Goal: Transaction & Acquisition: Purchase product/service

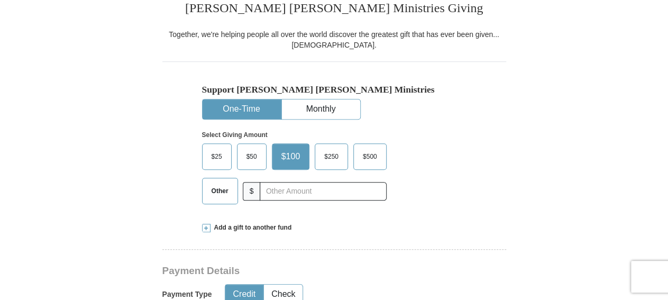
scroll to position [275, 0]
click at [273, 191] on input "text" at bounding box center [323, 191] width 126 height 19
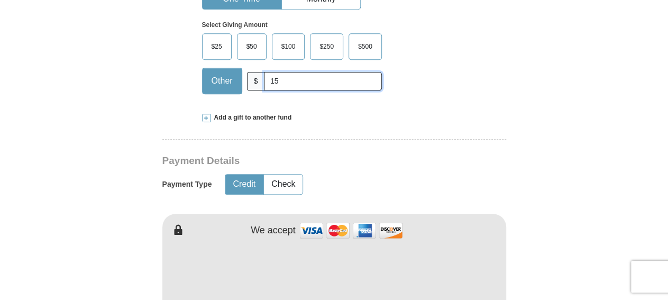
scroll to position [440, 0]
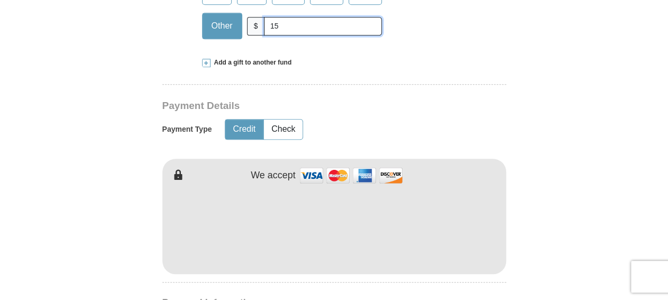
type input "15"
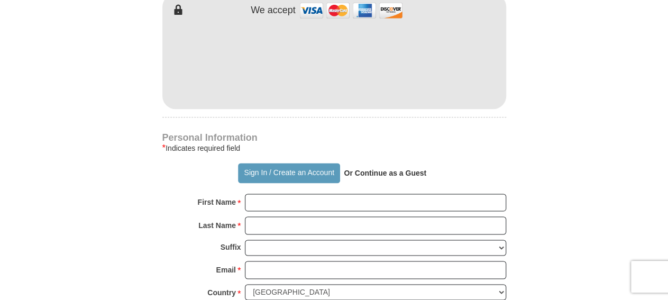
scroll to position [660, 0]
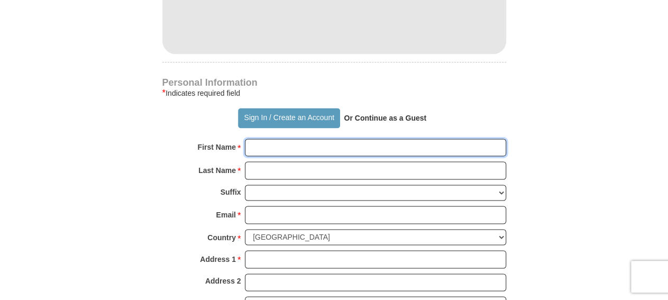
click at [317, 145] on input "First Name *" at bounding box center [375, 148] width 261 height 18
type input "LaDonald"
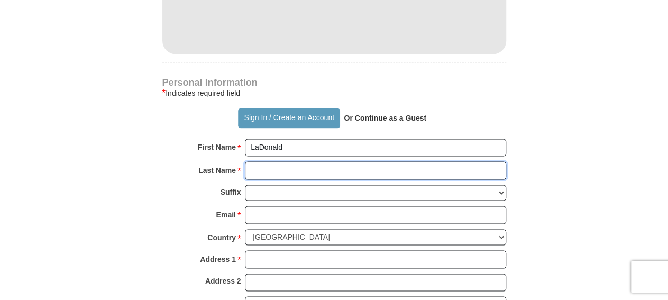
type input "[PERSON_NAME]"
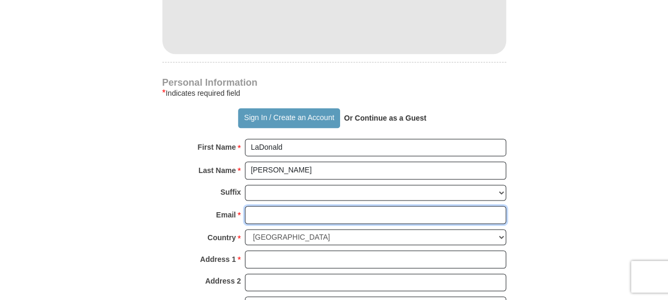
type input "[EMAIL_ADDRESS][DOMAIN_NAME]"
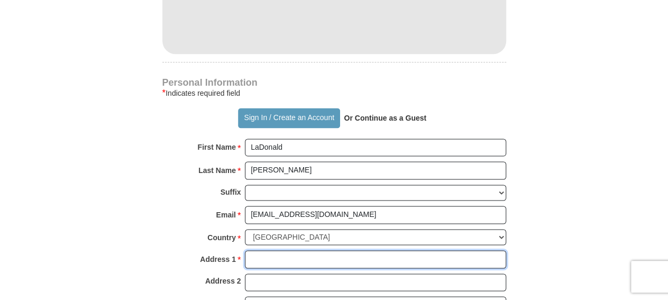
type input "[STREET_ADDRESS]"
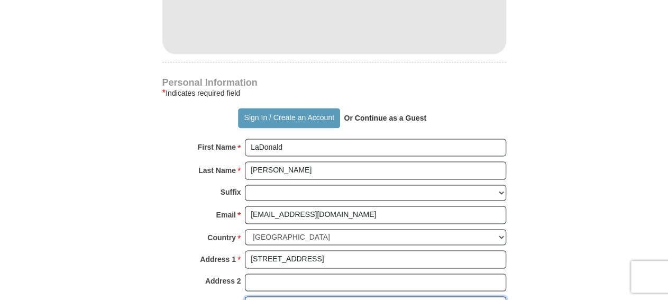
type input "Monroe"
select select "LA"
type input "71203"
type input "3186143092"
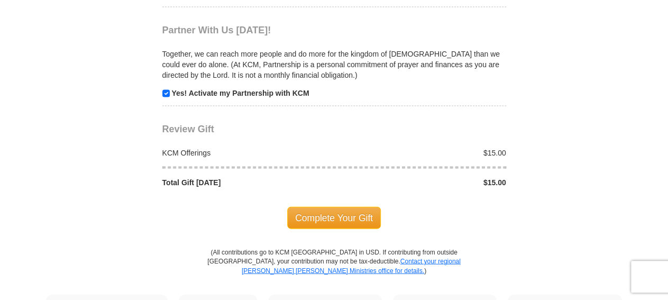
scroll to position [1100, 0]
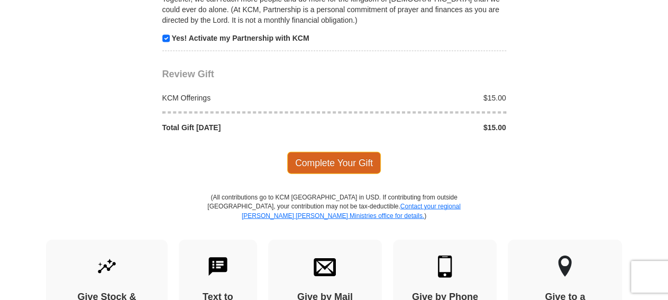
click at [334, 152] on span "Complete Your Gift" at bounding box center [334, 163] width 94 height 22
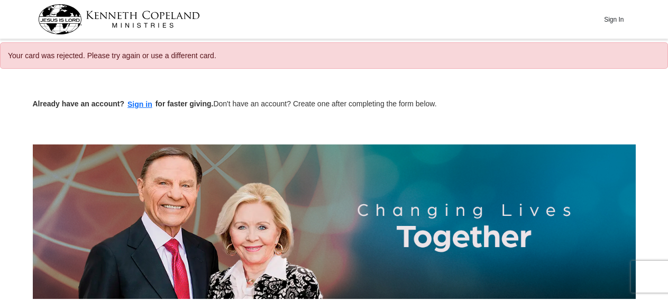
select select "LA"
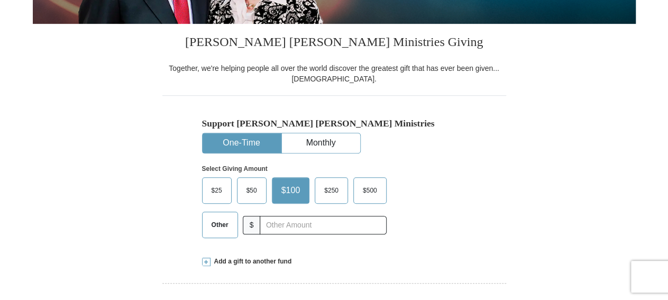
scroll to position [385, 0]
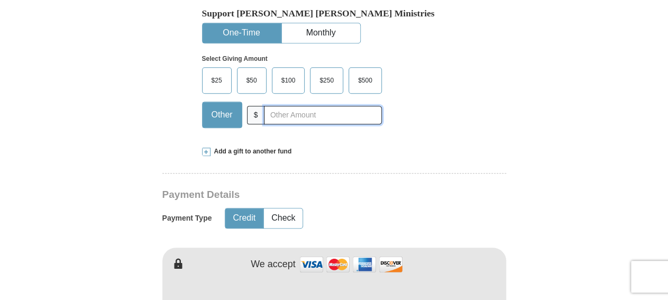
click at [317, 113] on input "text" at bounding box center [322, 115] width 117 height 19
type input "15"
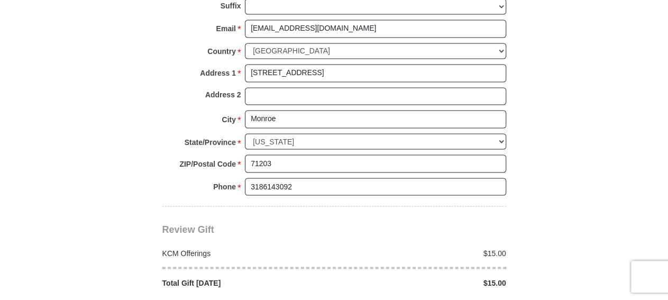
scroll to position [935, 0]
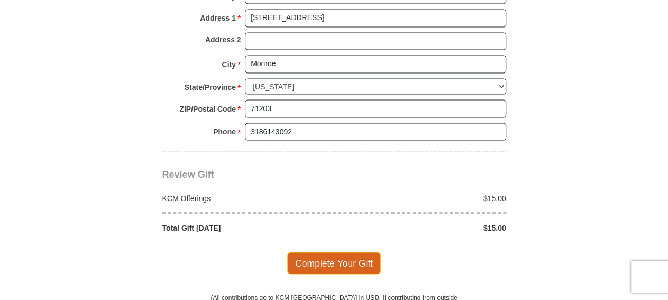
click at [329, 252] on span "Complete Your Gift" at bounding box center [334, 263] width 94 height 22
